Goal: Find specific page/section: Find specific page/section

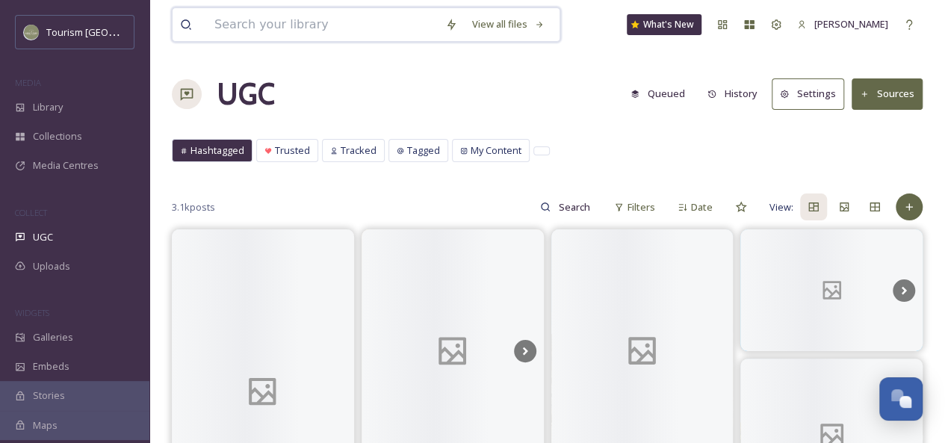
click at [296, 26] on input at bounding box center [322, 24] width 231 height 33
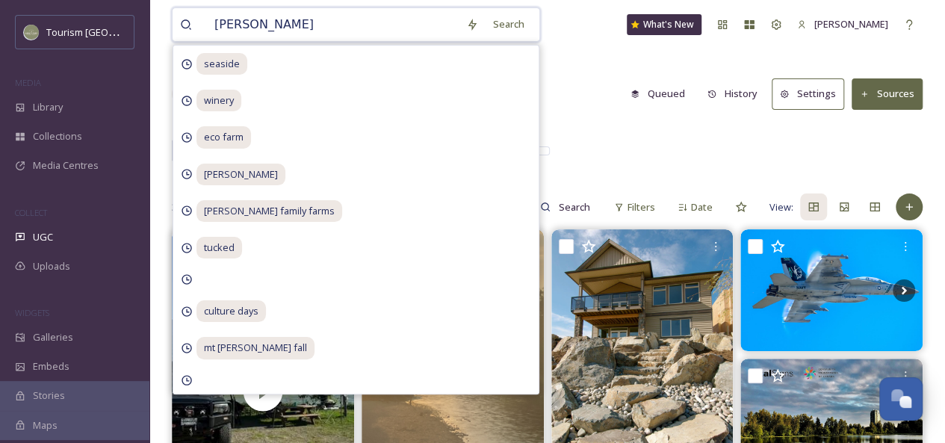
type input "brewery"
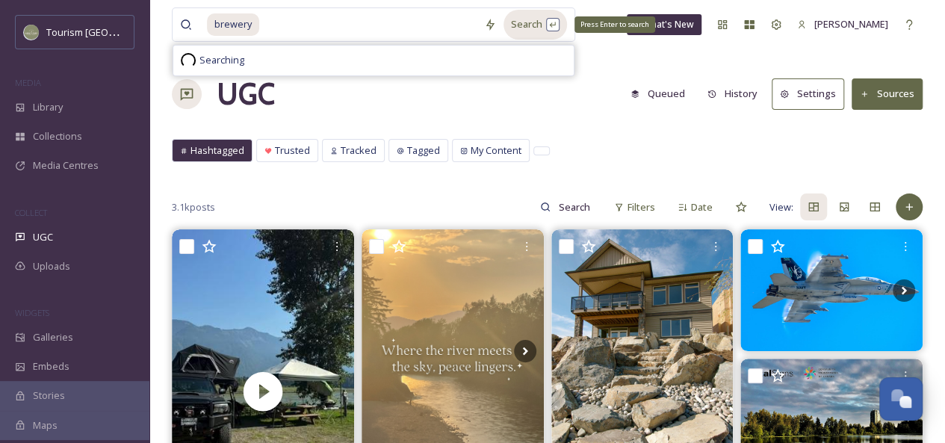
click at [519, 30] on div "Search Press Enter to search" at bounding box center [534, 24] width 63 height 29
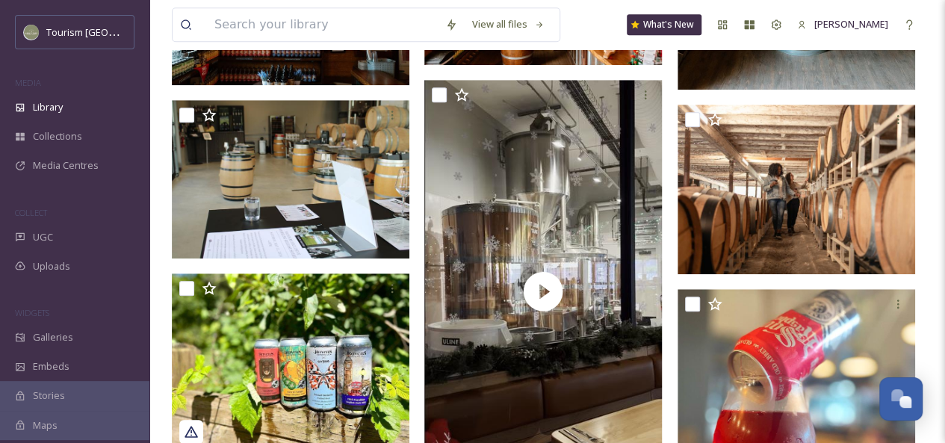
scroll to position [447, 0]
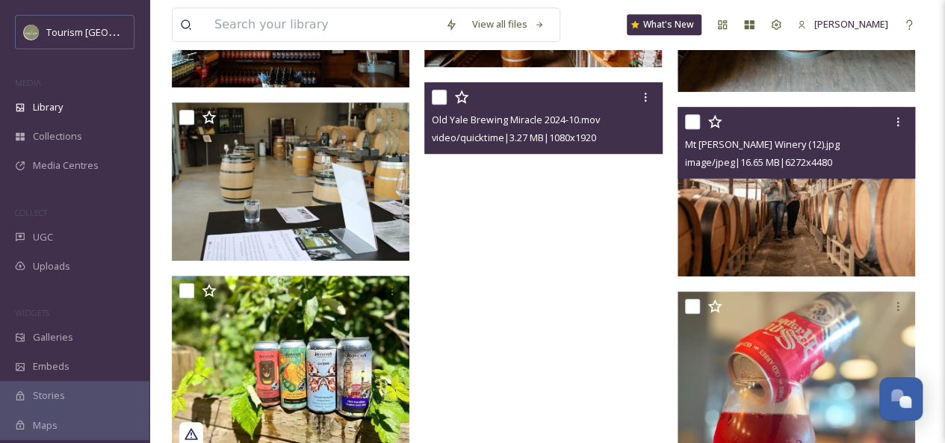
click at [875, 187] on img at bounding box center [795, 192] width 237 height 170
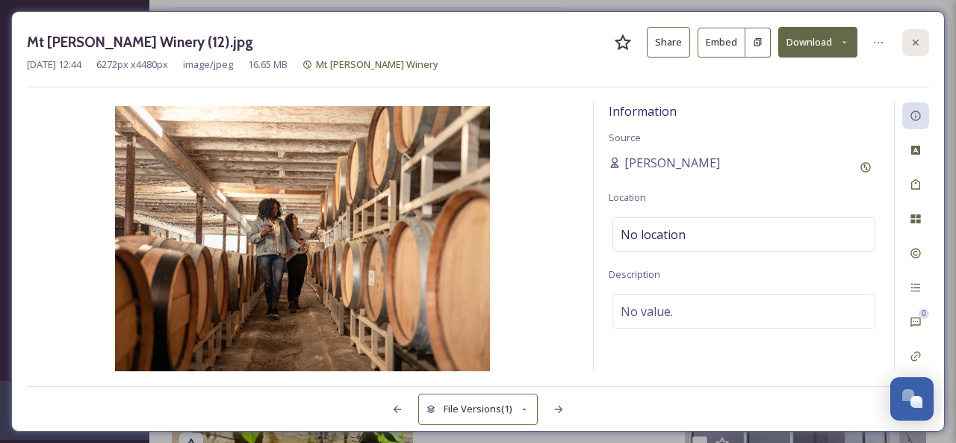
click at [911, 42] on icon at bounding box center [915, 43] width 12 height 12
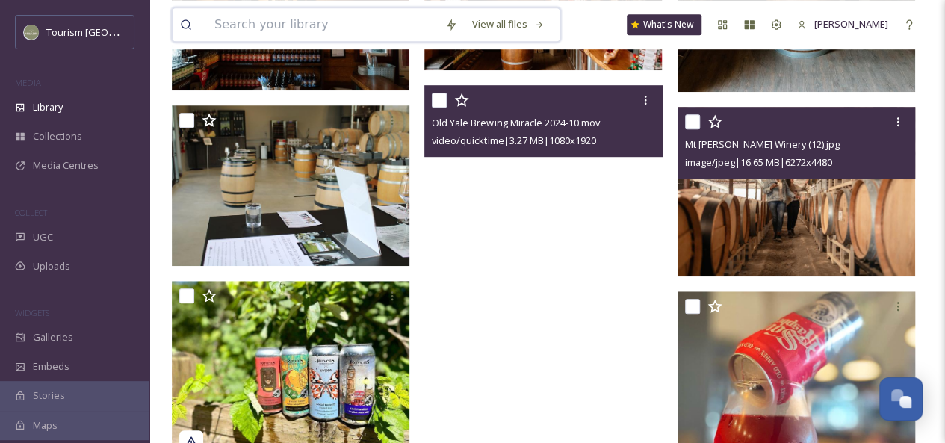
click at [263, 18] on input at bounding box center [322, 24] width 231 height 33
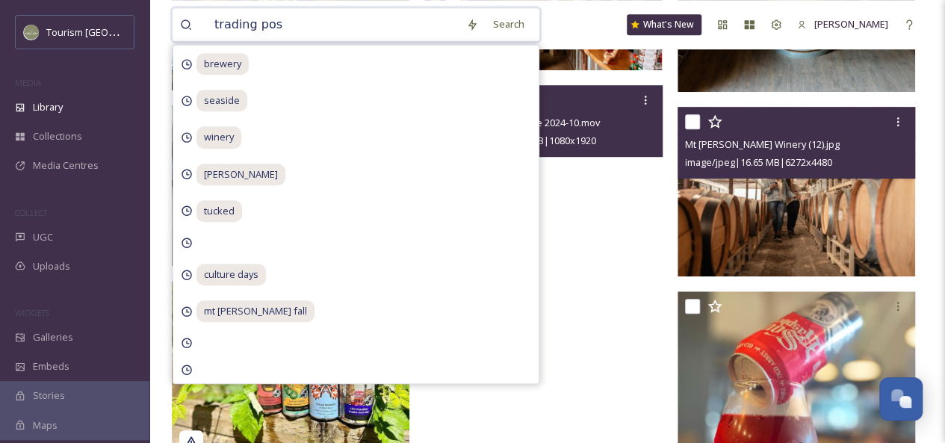
type input "trading post"
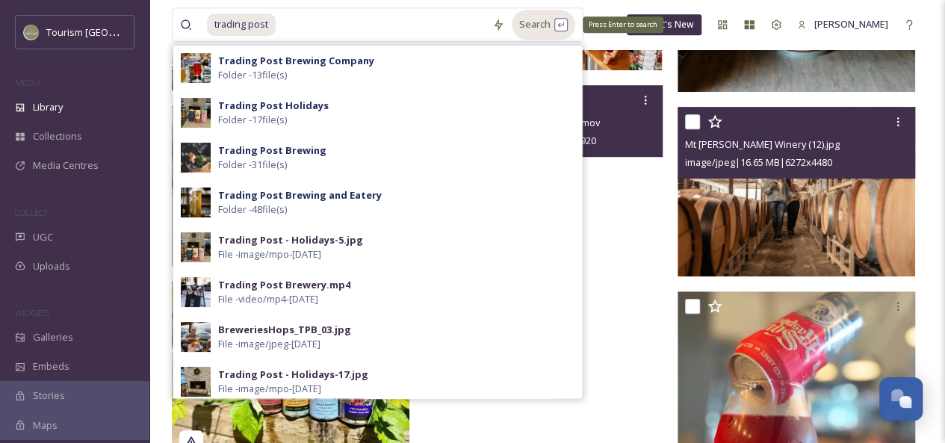
click at [540, 31] on div "Search Press Enter to search" at bounding box center [542, 24] width 63 height 29
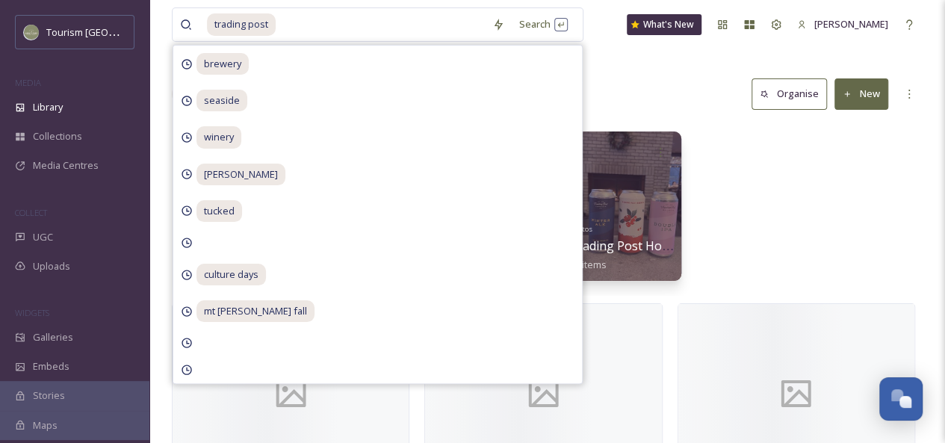
click at [666, 98] on div "Library Search Organise New" at bounding box center [547, 94] width 750 height 45
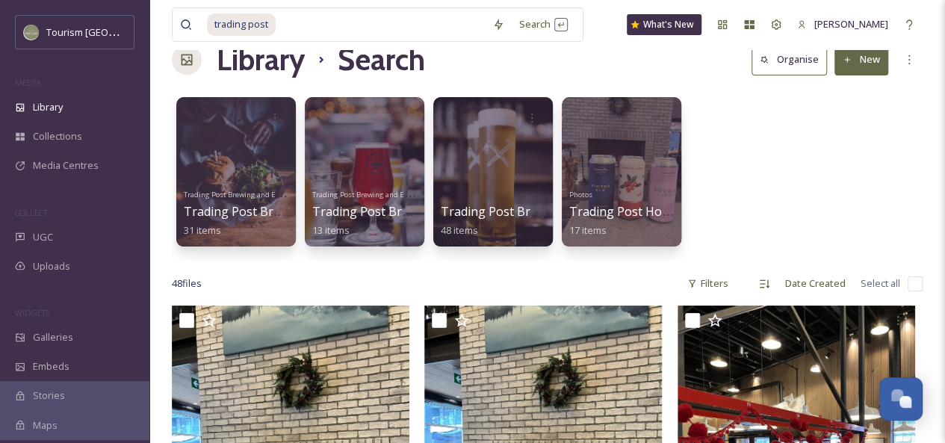
scroll to position [30, 0]
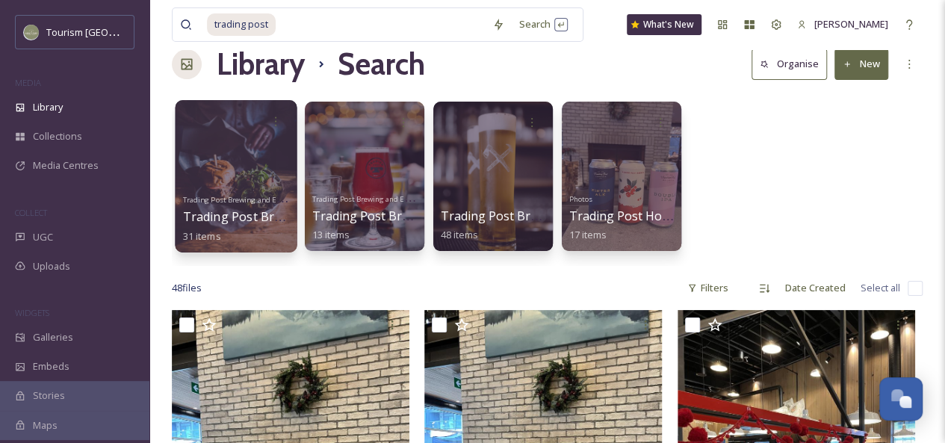
click at [214, 147] on div at bounding box center [236, 176] width 122 height 152
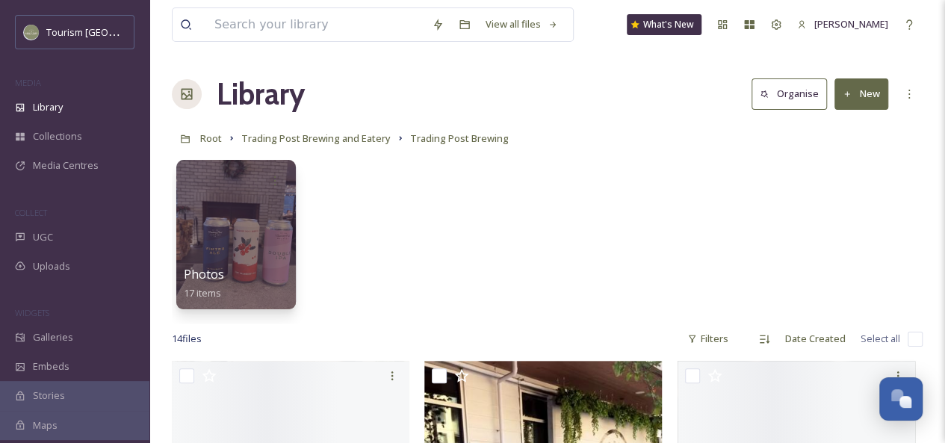
scroll to position [15, 0]
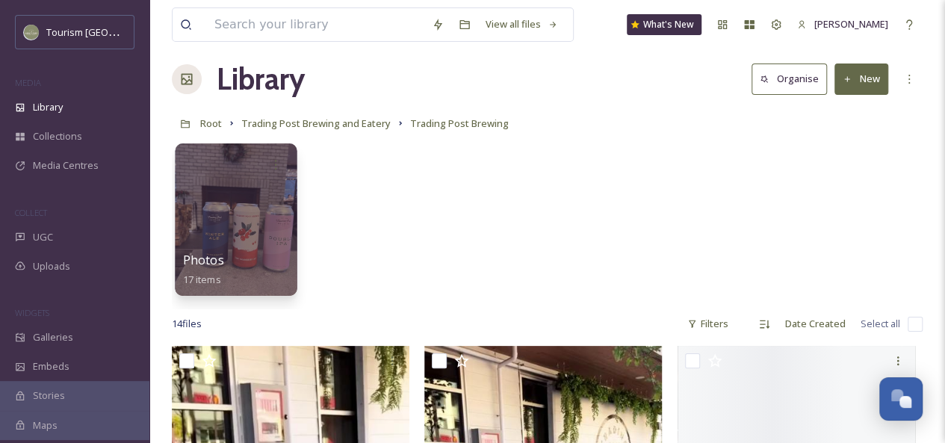
click at [249, 192] on div at bounding box center [236, 219] width 122 height 152
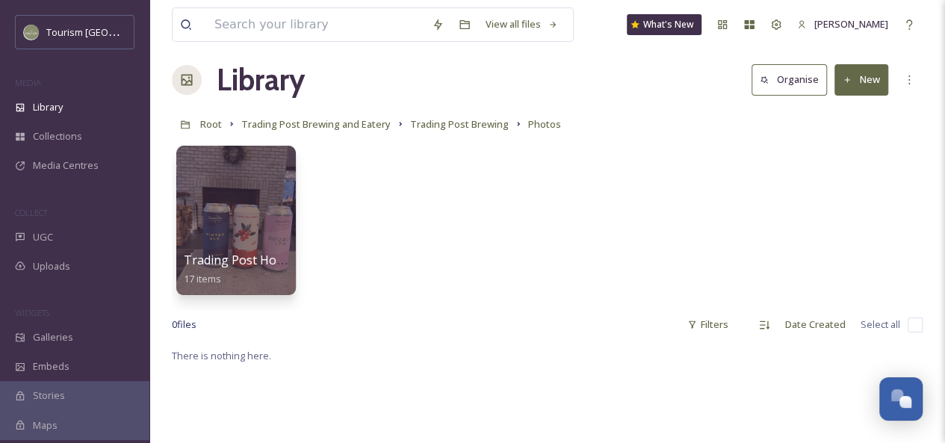
scroll to position [18, 0]
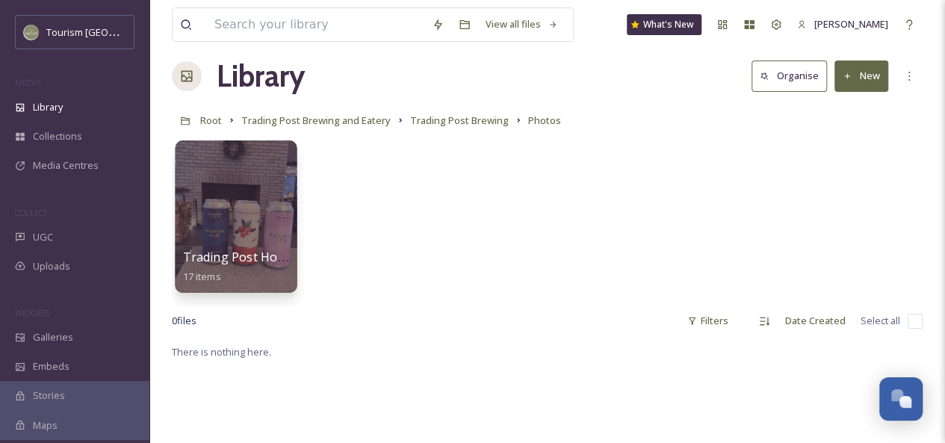
click at [251, 212] on div at bounding box center [236, 216] width 122 height 152
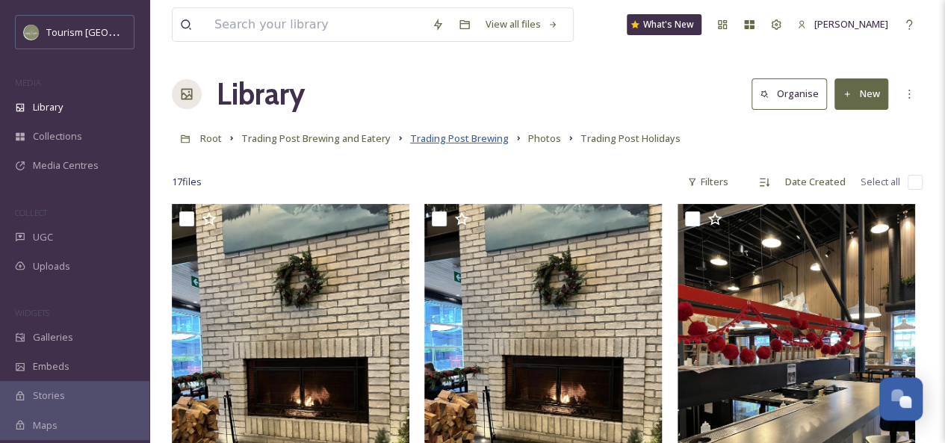
click at [453, 137] on span "Trading Post Brewing" at bounding box center [459, 137] width 99 height 13
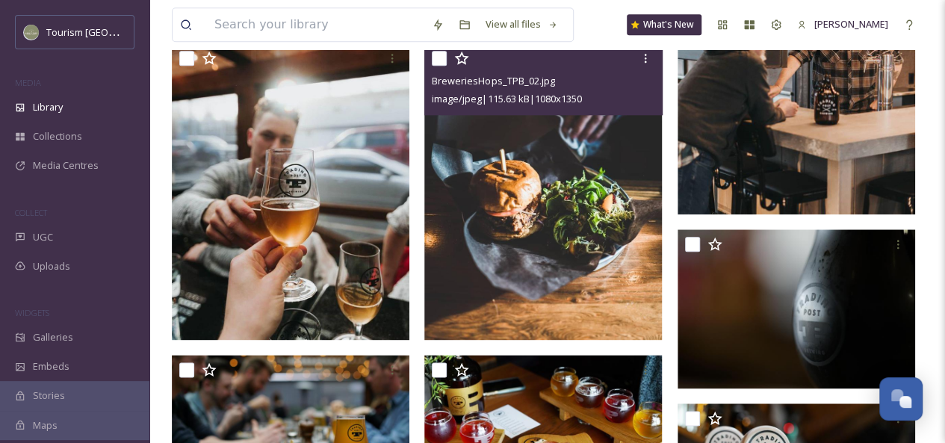
scroll to position [754, 0]
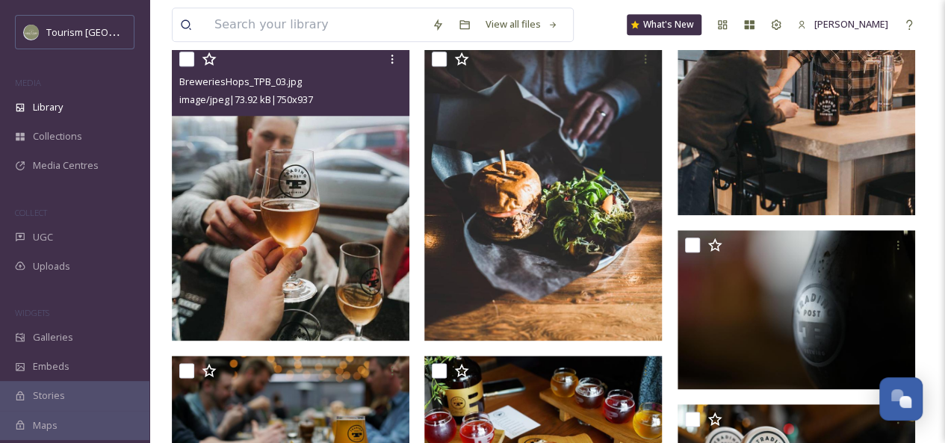
click at [333, 235] on img at bounding box center [290, 192] width 237 height 296
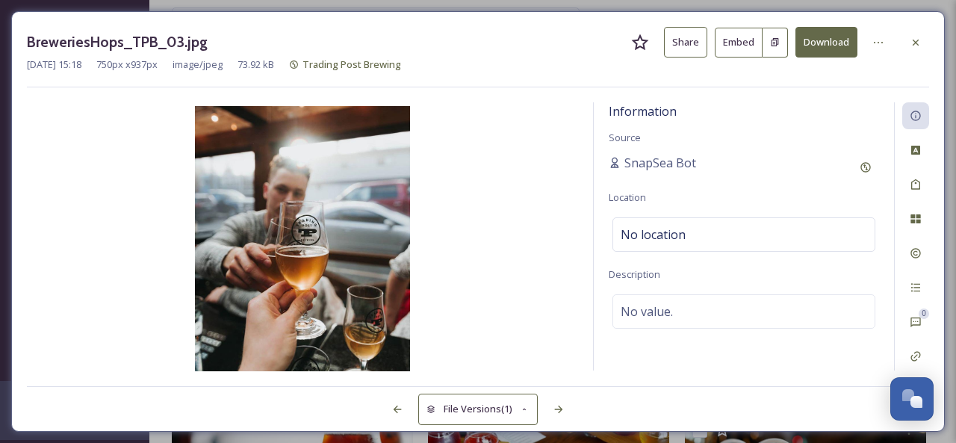
click at [687, 47] on button "Share" at bounding box center [685, 42] width 43 height 31
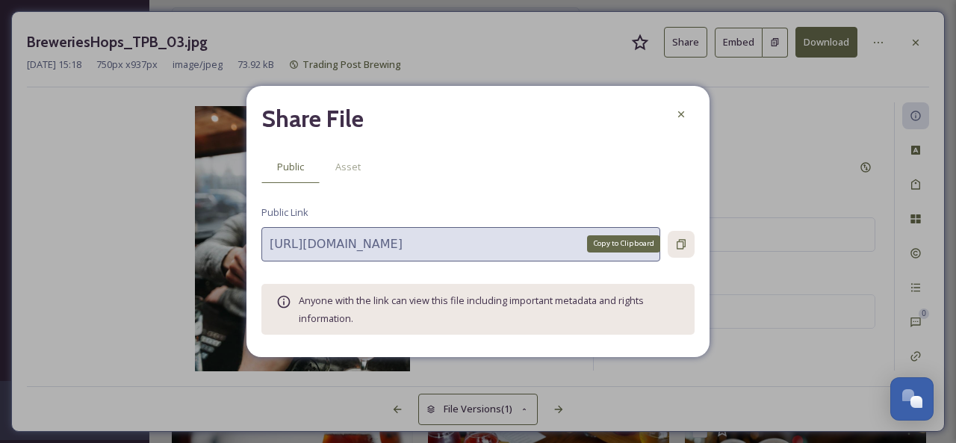
click at [682, 244] on icon at bounding box center [681, 244] width 12 height 12
